Goal: Task Accomplishment & Management: Use online tool/utility

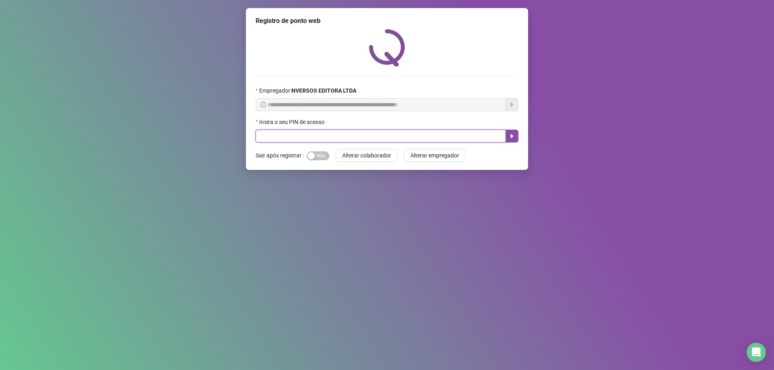
click at [293, 135] on input "text" at bounding box center [381, 136] width 250 height 13
type input "*****"
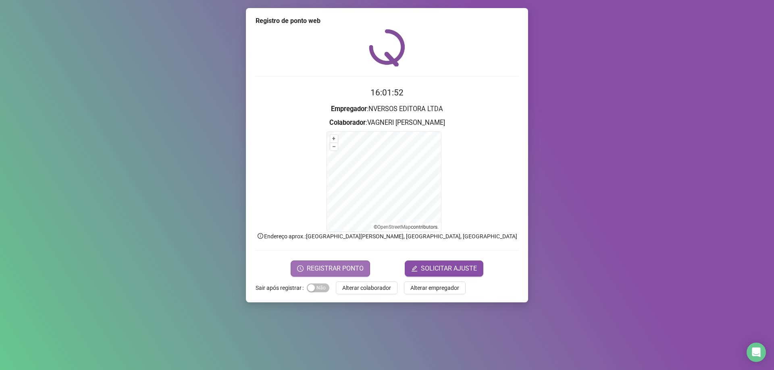
click at [340, 268] on span "REGISTRAR PONTO" at bounding box center [335, 269] width 57 height 10
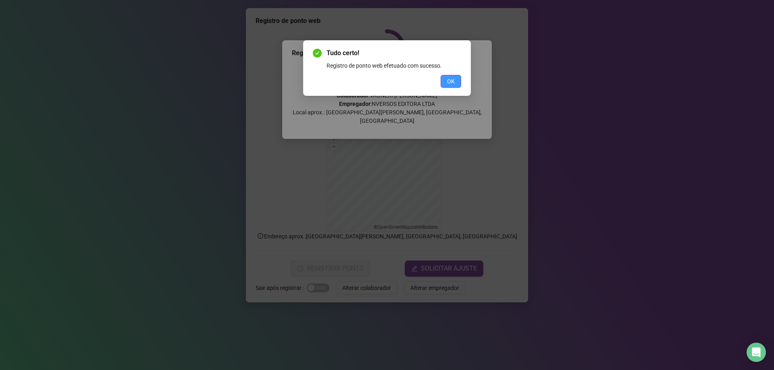
click at [449, 81] on span "OK" at bounding box center [451, 81] width 8 height 9
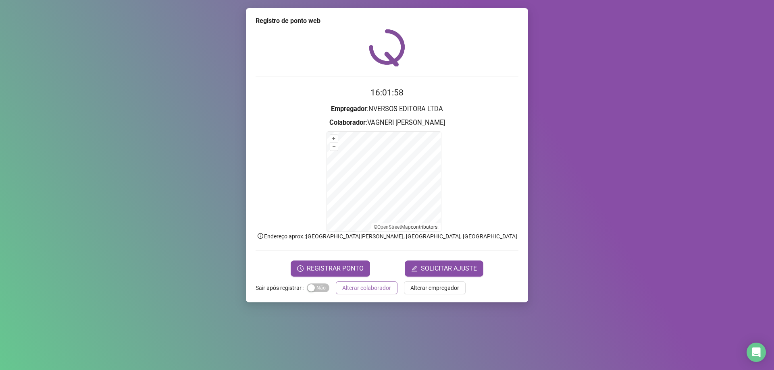
click at [366, 290] on span "Alterar colaborador" at bounding box center [366, 288] width 49 height 9
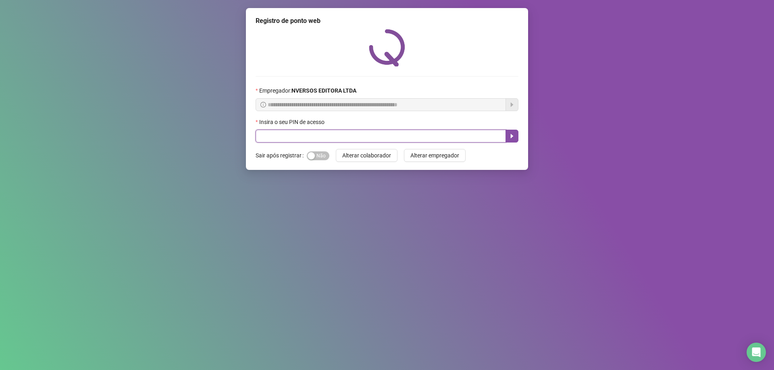
click at [307, 134] on input "text" at bounding box center [381, 136] width 250 height 13
type input "****"
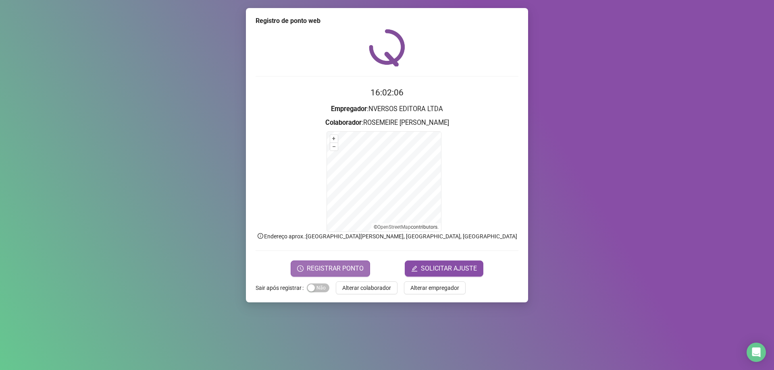
click at [331, 270] on span "REGISTRAR PONTO" at bounding box center [335, 269] width 57 height 10
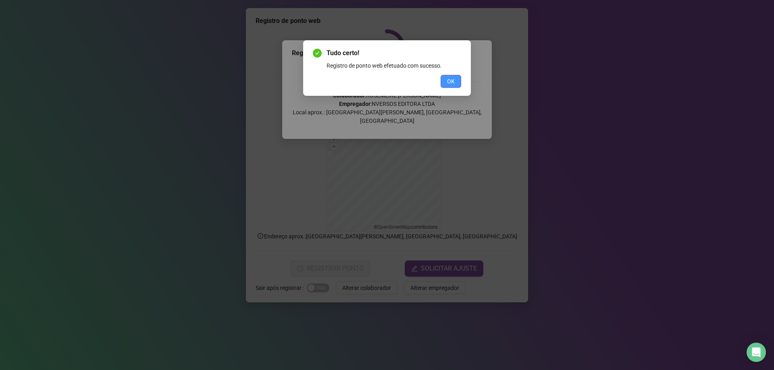
click at [451, 81] on span "OK" at bounding box center [451, 81] width 8 height 9
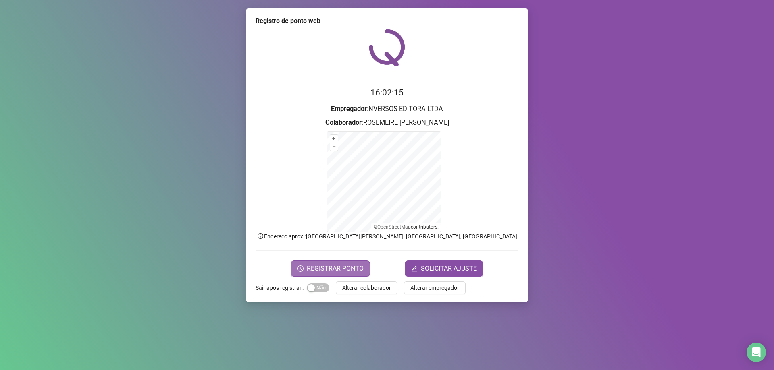
click at [327, 269] on span "REGISTRAR PONTO" at bounding box center [335, 269] width 57 height 10
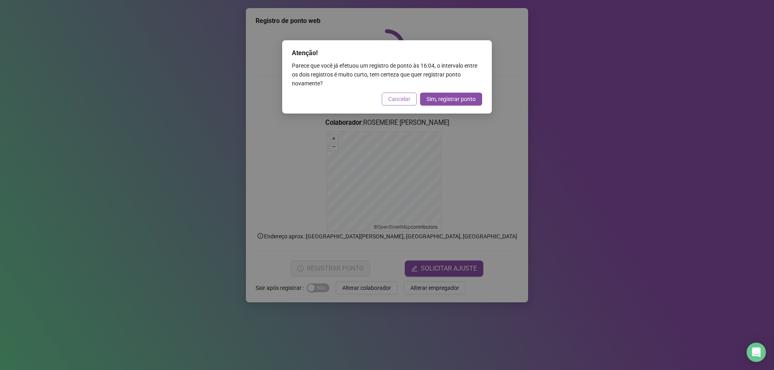
click at [395, 102] on span "Cancelar" at bounding box center [399, 99] width 22 height 9
